Goal: Task Accomplishment & Management: Manage account settings

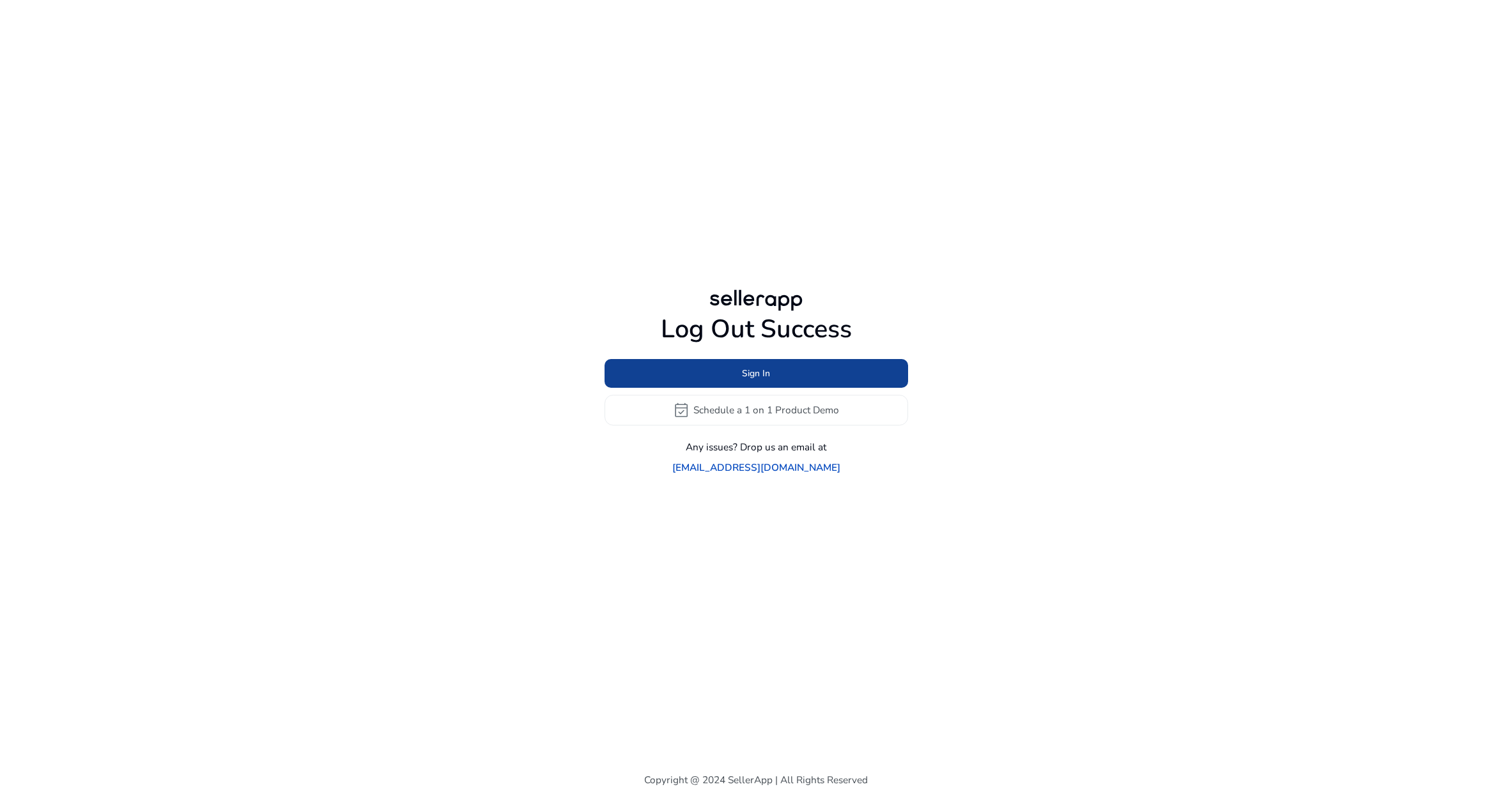
click at [780, 388] on span at bounding box center [756, 372] width 304 height 31
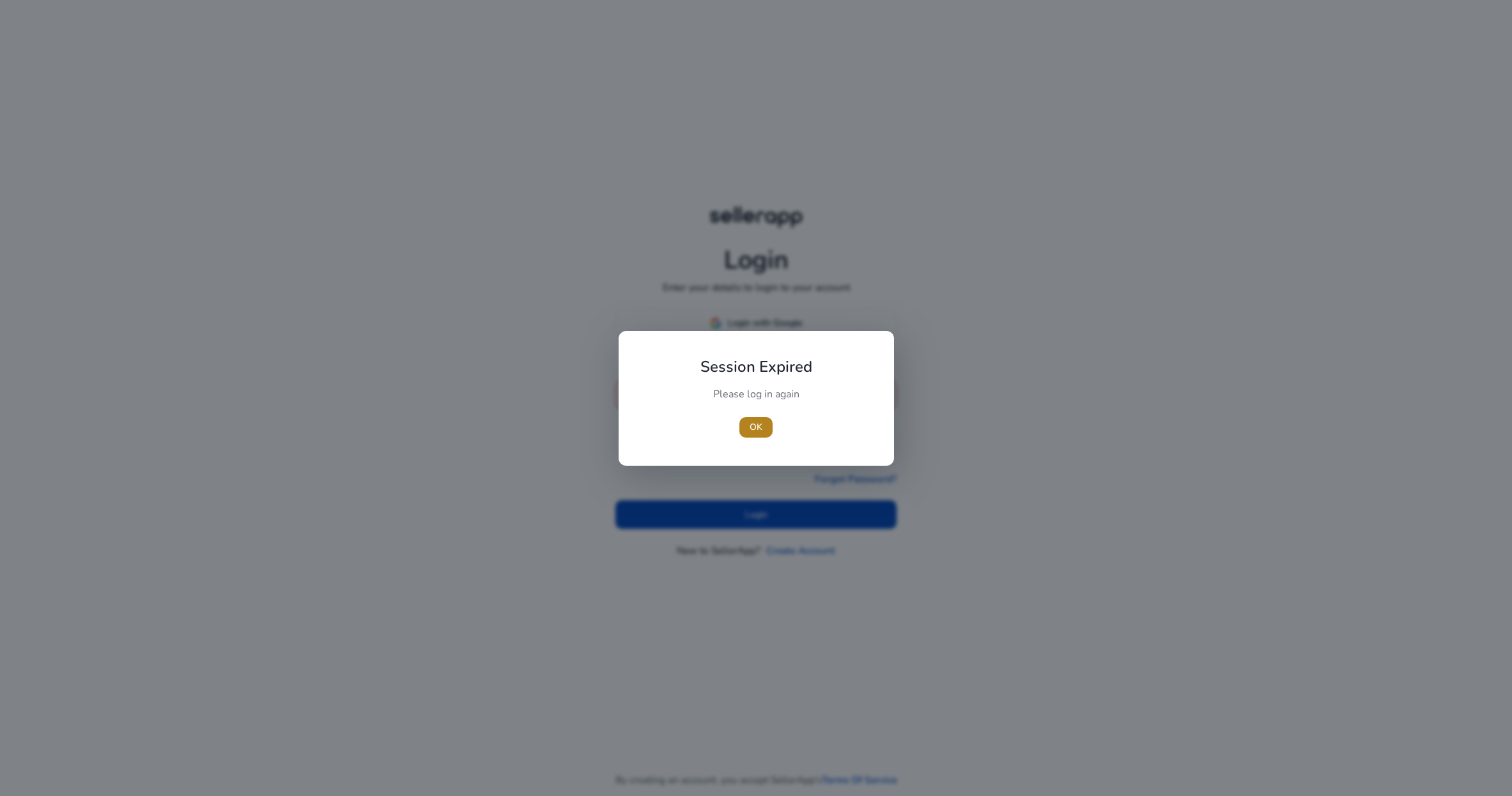
click at [760, 420] on span "OK" at bounding box center [756, 426] width 12 height 13
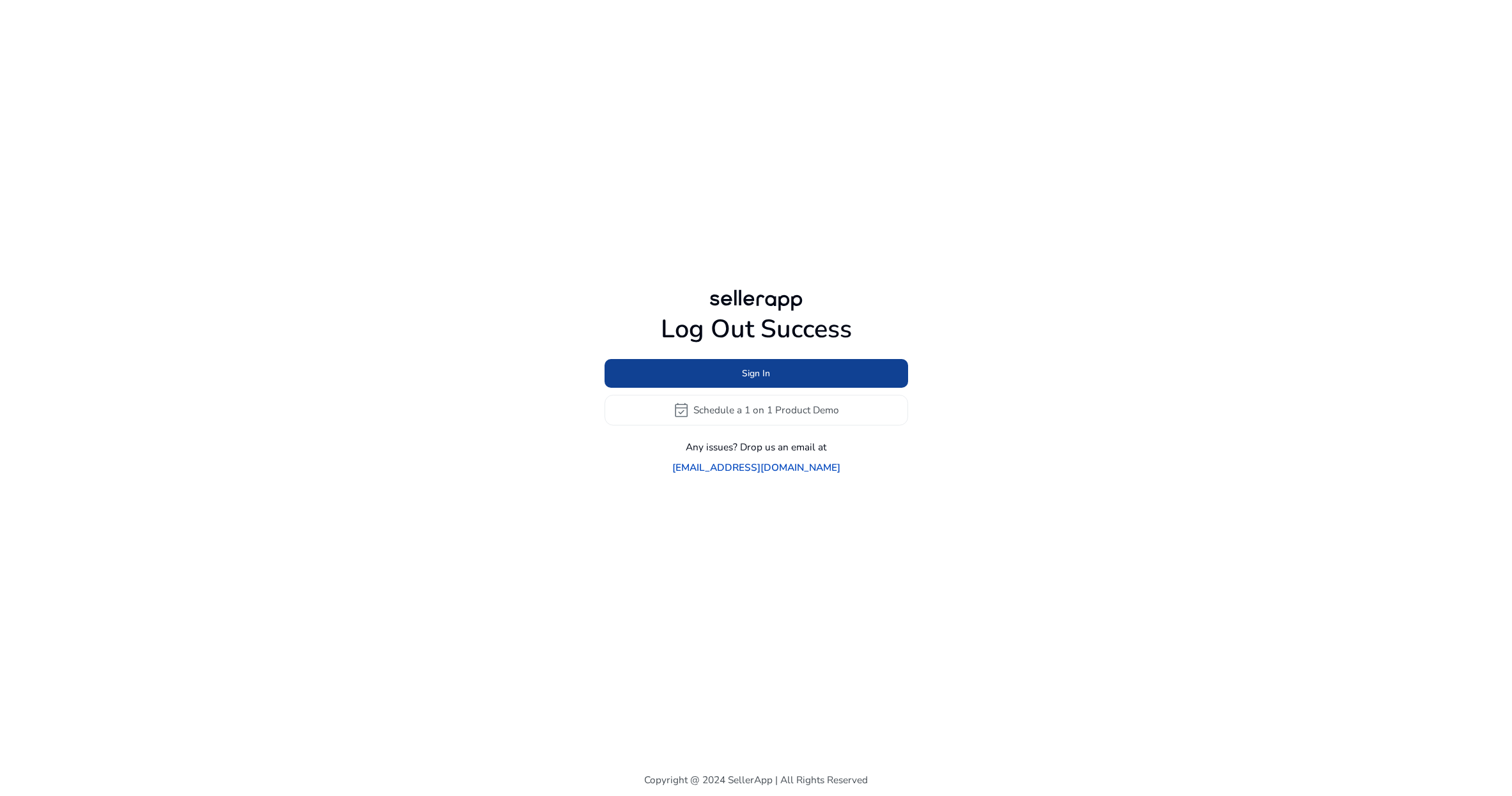
click at [749, 380] on span "Sign In" at bounding box center [756, 373] width 28 height 13
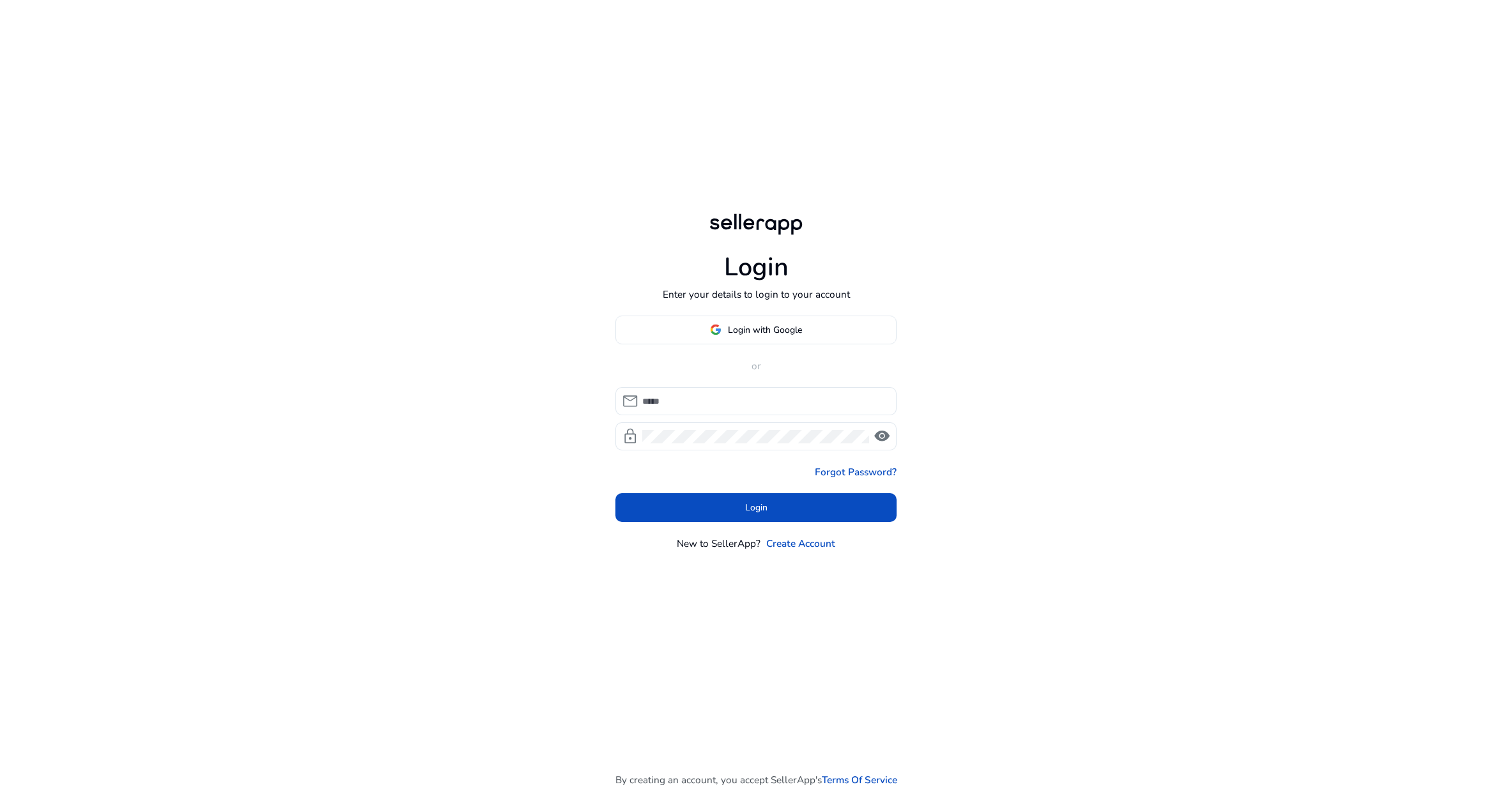
click at [740, 337] on span "Login with Google" at bounding box center [765, 329] width 74 height 13
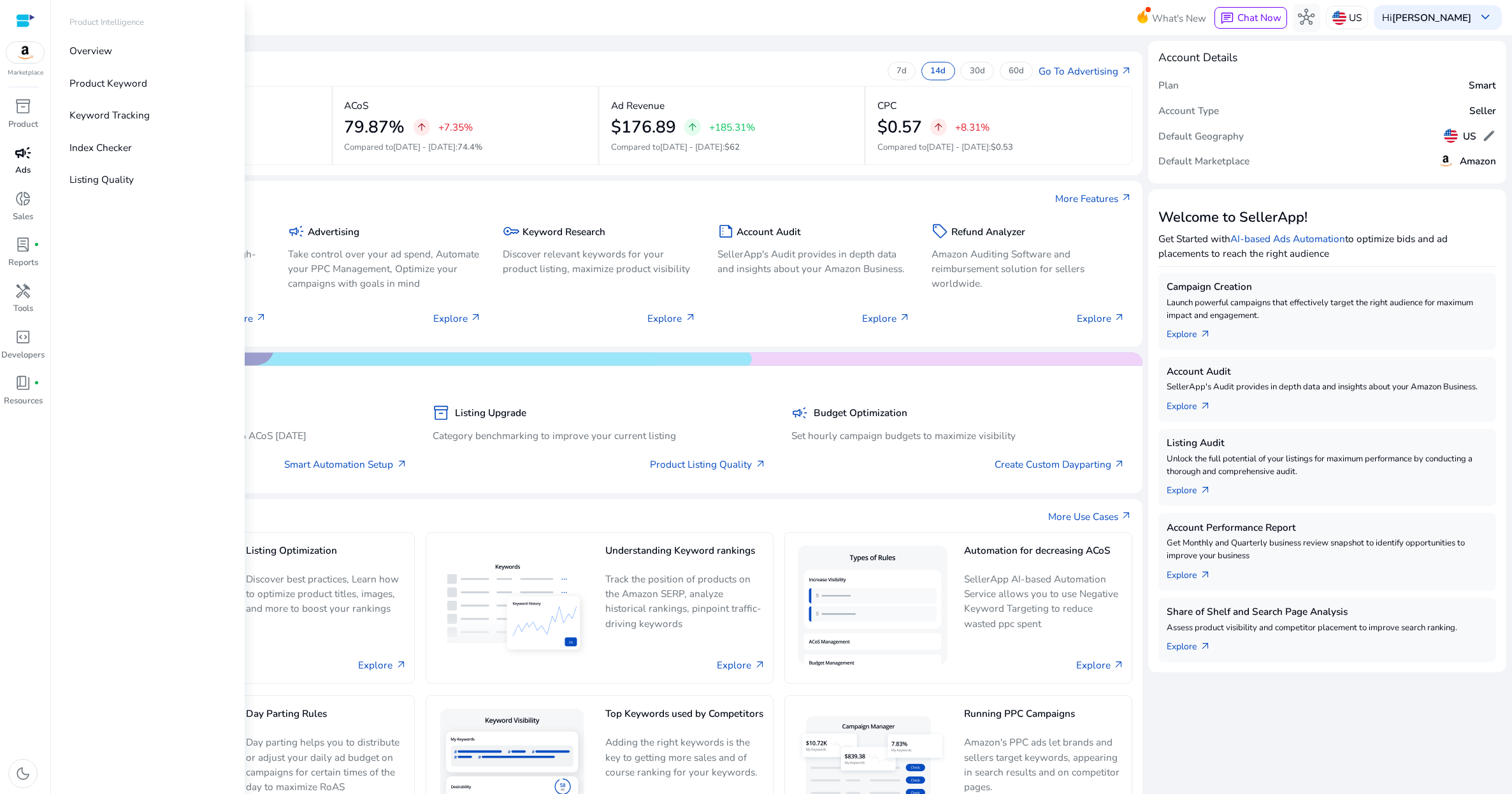
click at [19, 161] on span "campaign" at bounding box center [23, 152] width 17 height 17
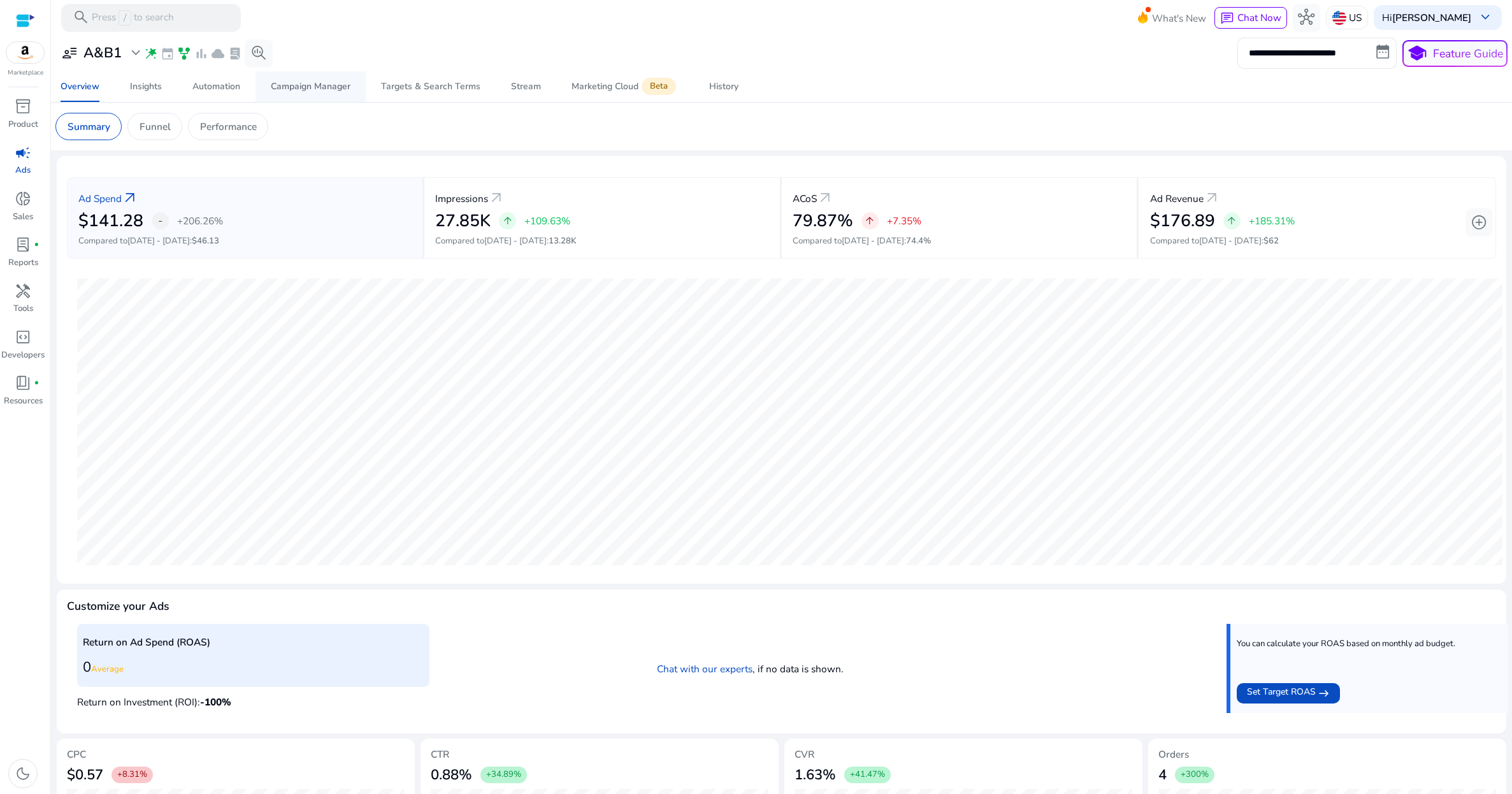
click at [311, 86] on div "Campaign Manager" at bounding box center [311, 86] width 79 height 9
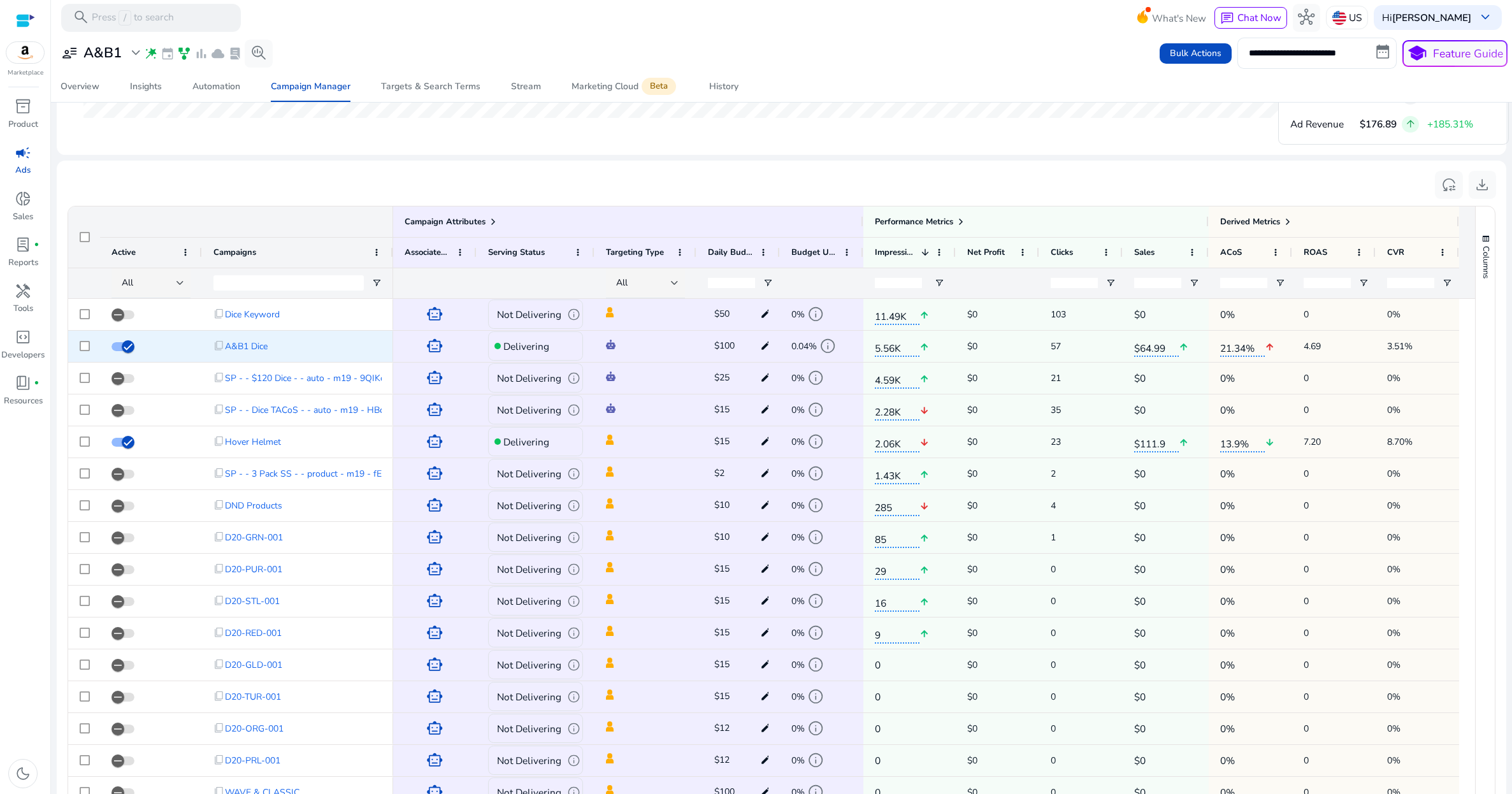
scroll to position [787, 0]
